Goal: Find specific page/section: Find specific page/section

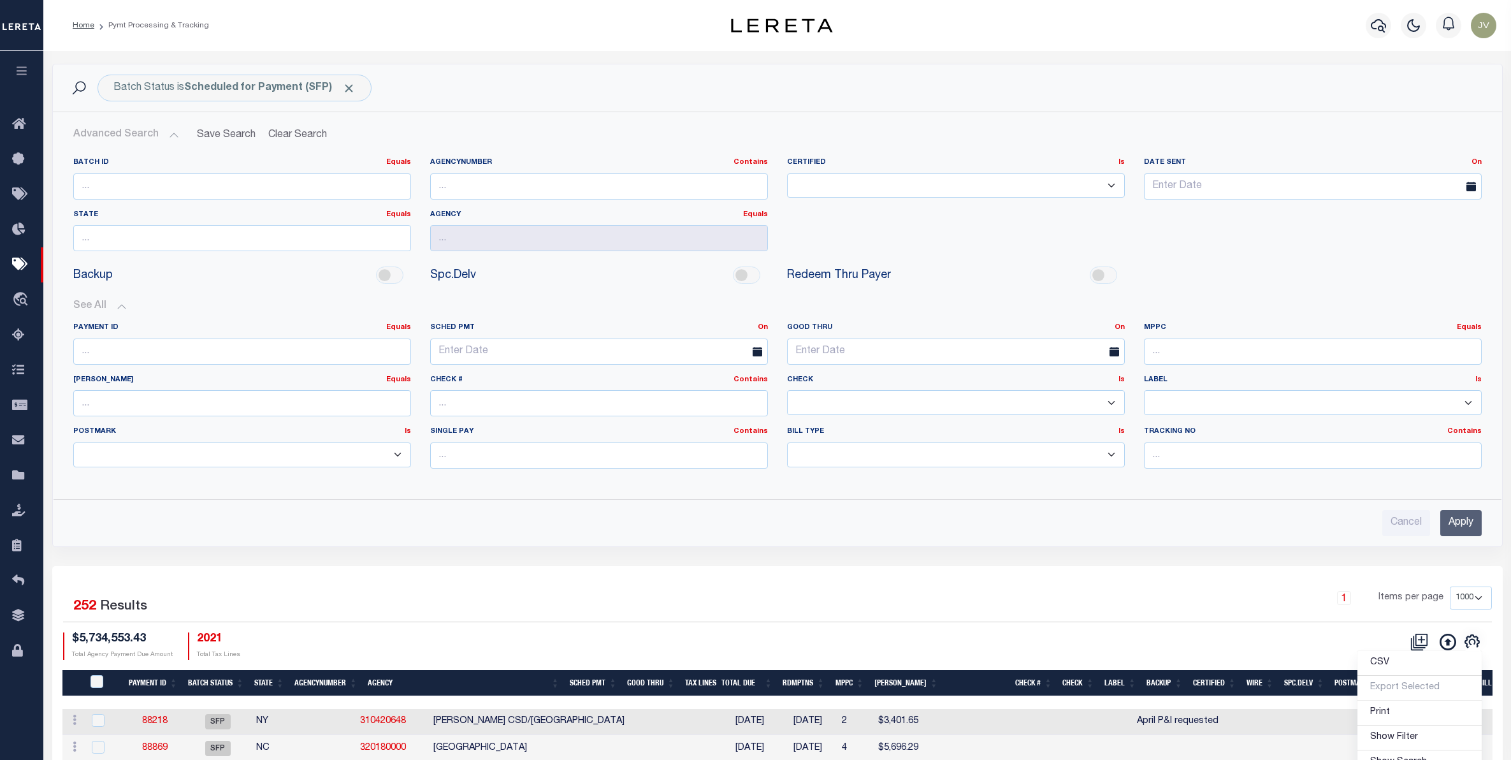
select select "1000"
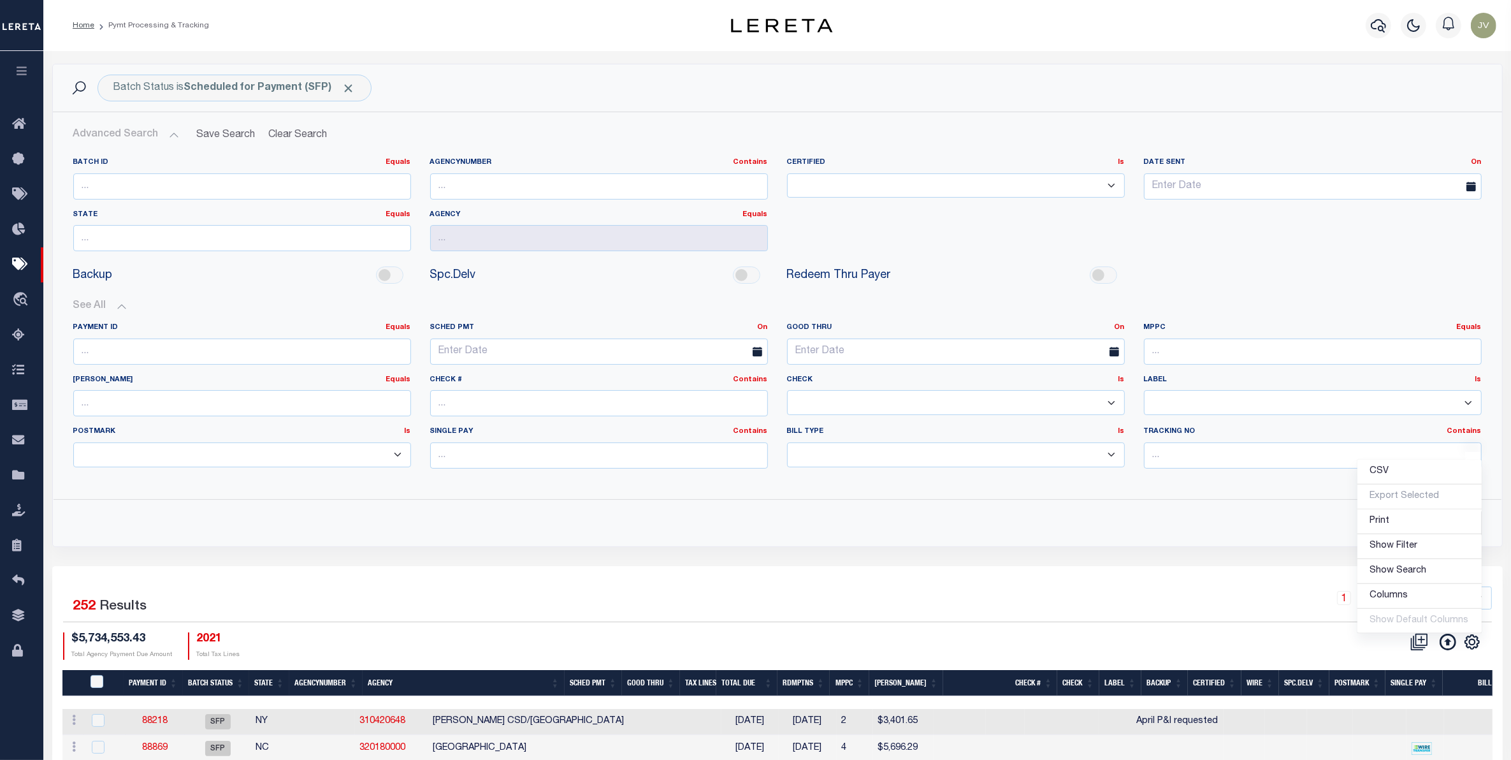
drag, startPoint x: 1413, startPoint y: 26, endPoint x: 1401, endPoint y: 27, distance: 11.5
click at [1413, 27] on icon "button" at bounding box center [1413, 25] width 15 height 15
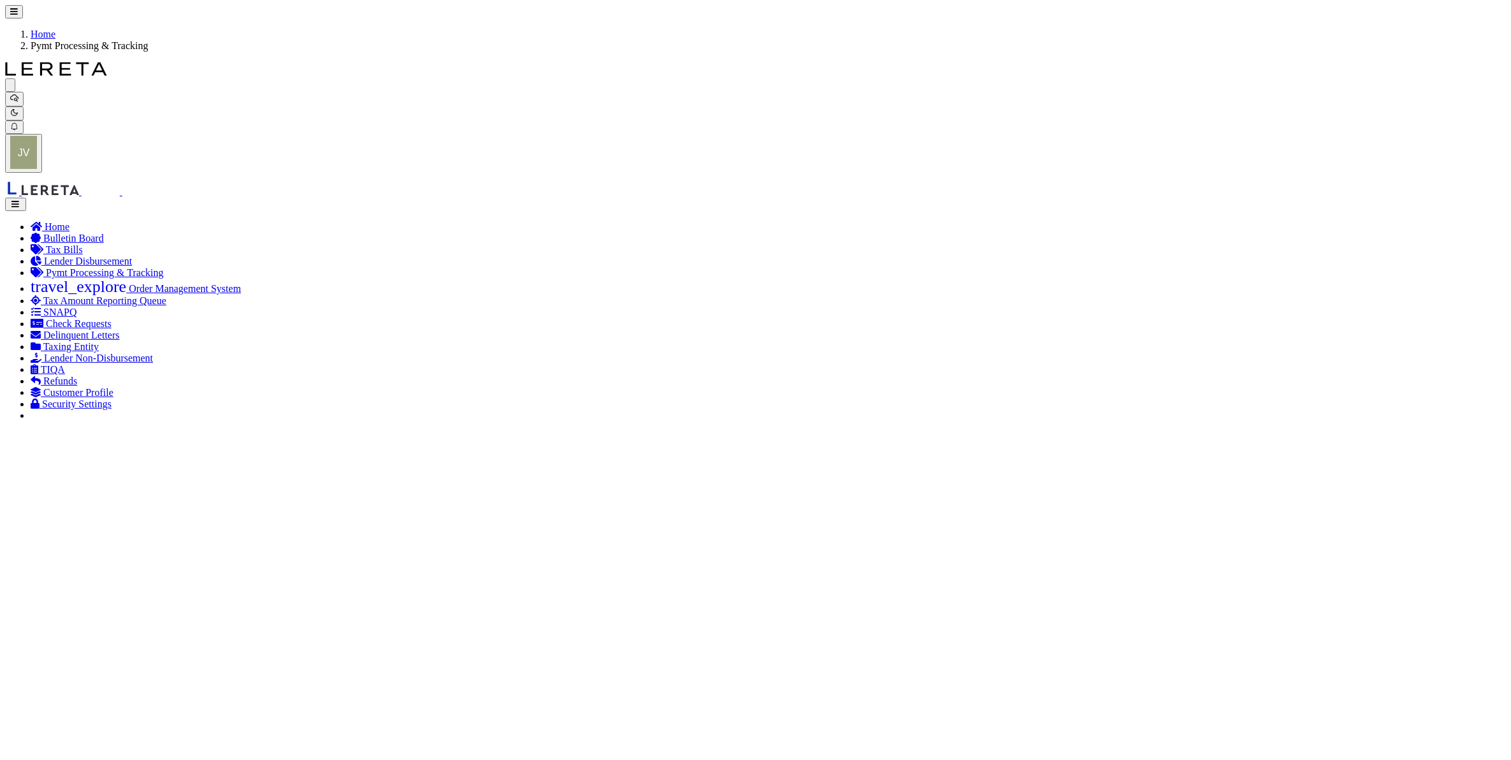
click at [18, 94] on icon "button" at bounding box center [14, 98] width 8 height 8
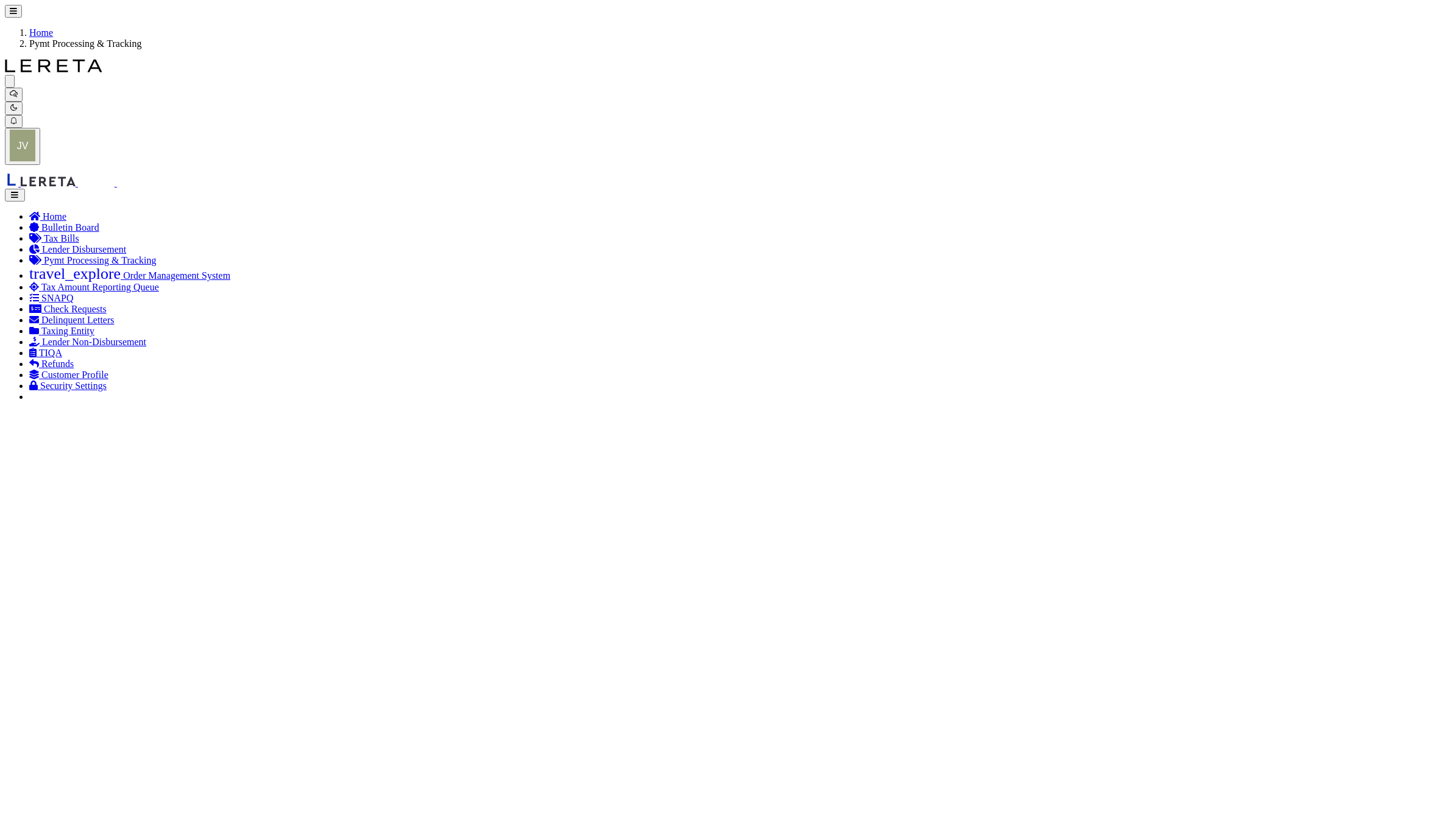
drag, startPoint x: 328, startPoint y: 35, endPoint x: 272, endPoint y: 32, distance: 56.1
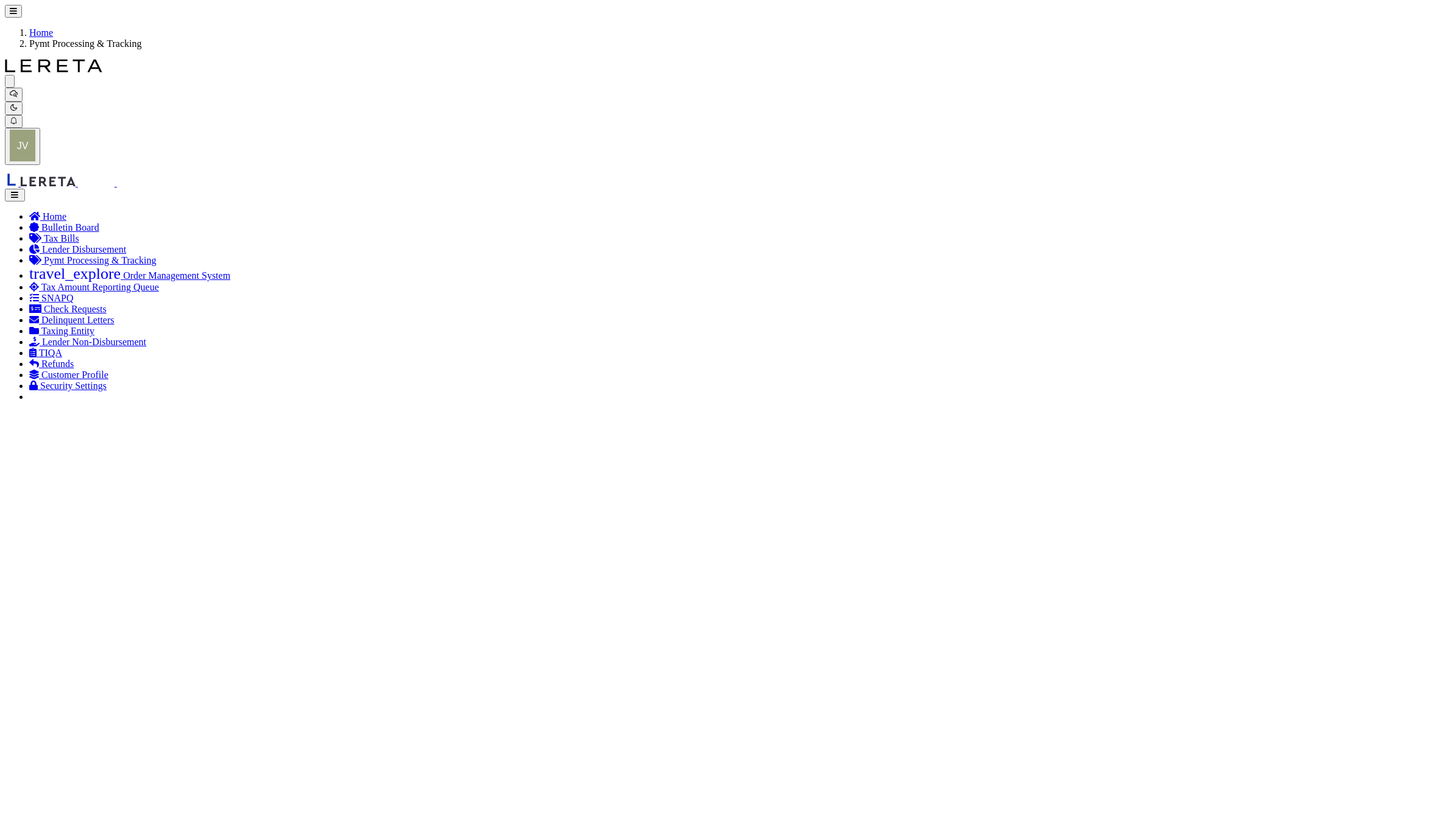
type input "231601069"
